Goal: Navigation & Orientation: Find specific page/section

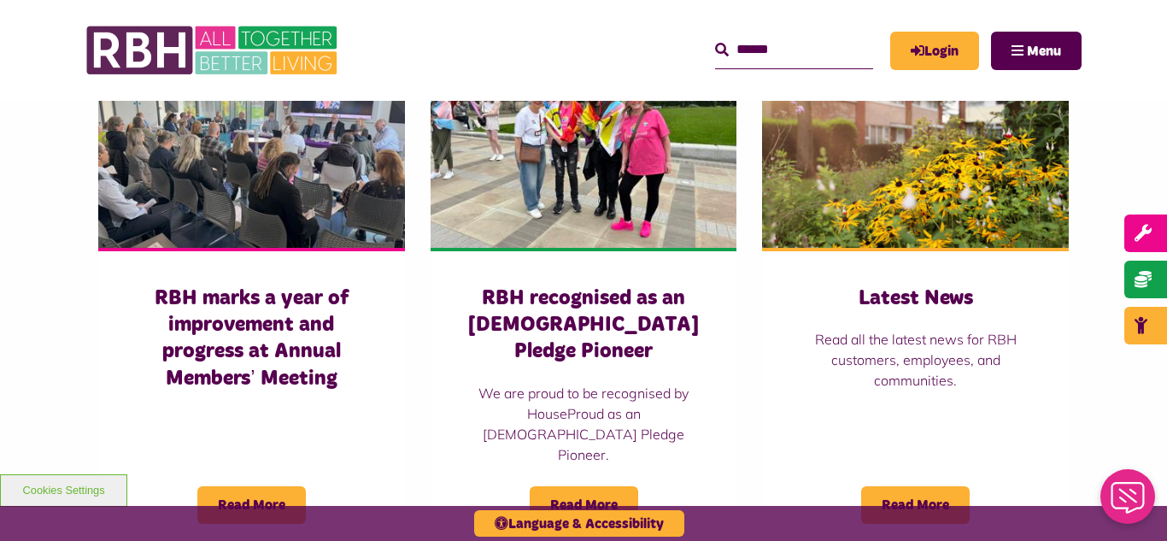
scroll to position [1230, 0]
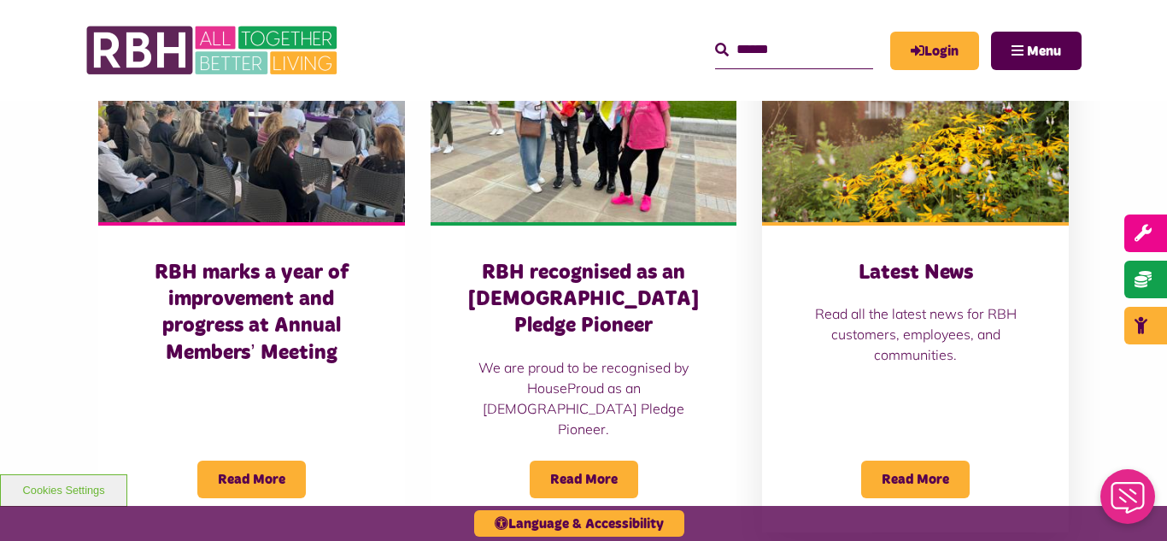
click at [948, 184] on img at bounding box center [915, 126] width 307 height 191
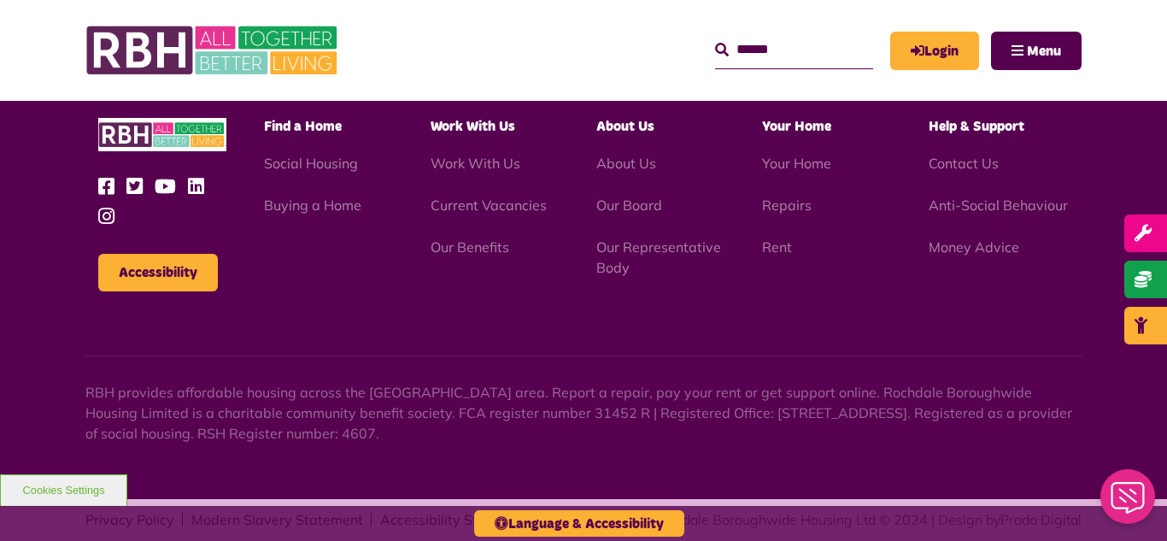
scroll to position [2430, 0]
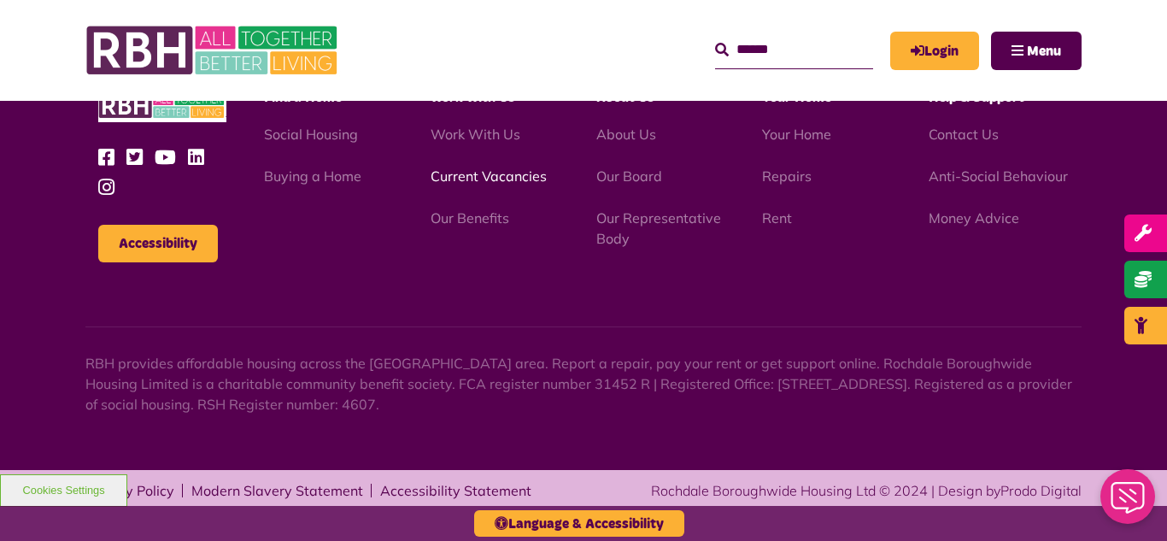
click at [499, 175] on link "Current Vacancies" at bounding box center [488, 175] width 116 height 17
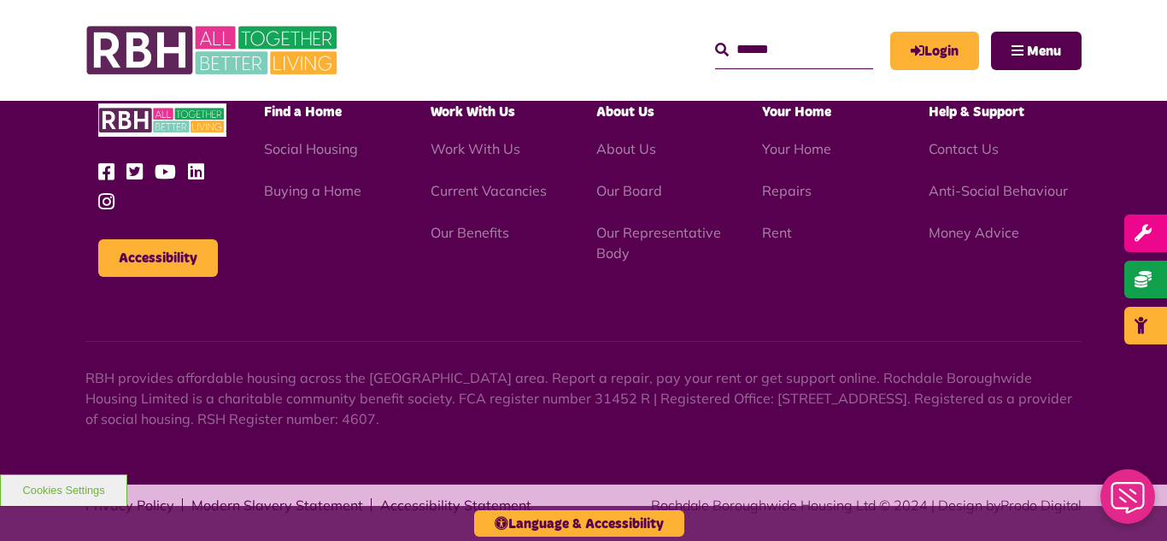
scroll to position [2007, 0]
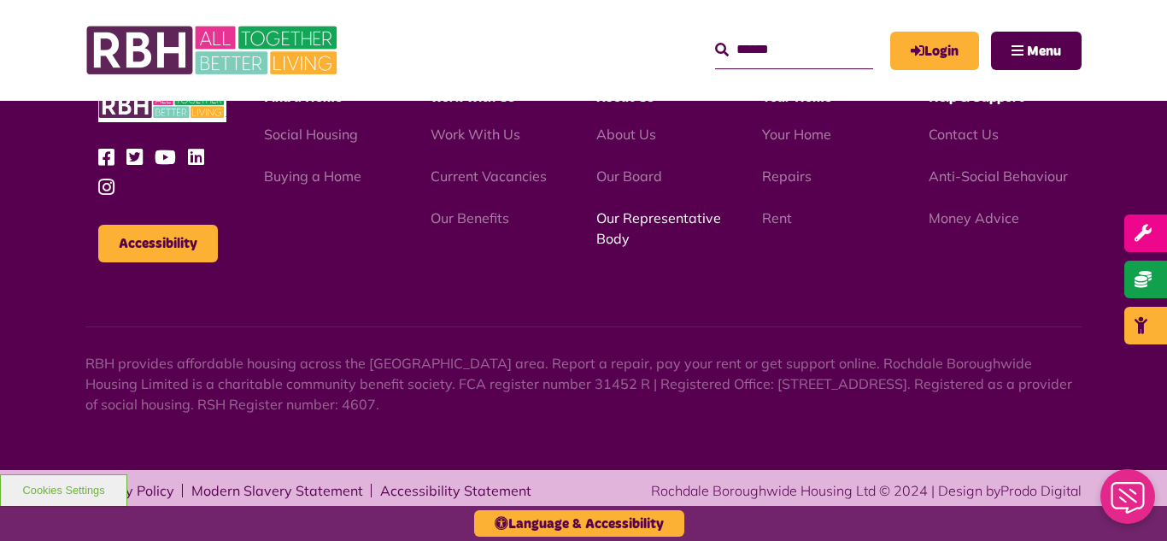
click at [638, 218] on link "Our Representative Body" at bounding box center [658, 228] width 125 height 38
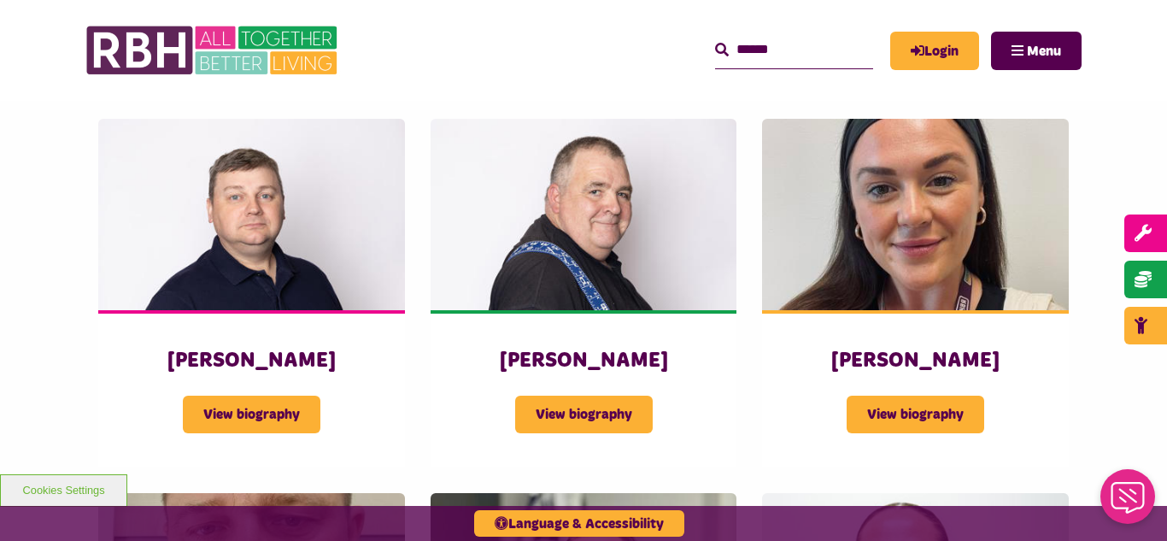
scroll to position [2904, 0]
